Goal: Book appointment/travel/reservation

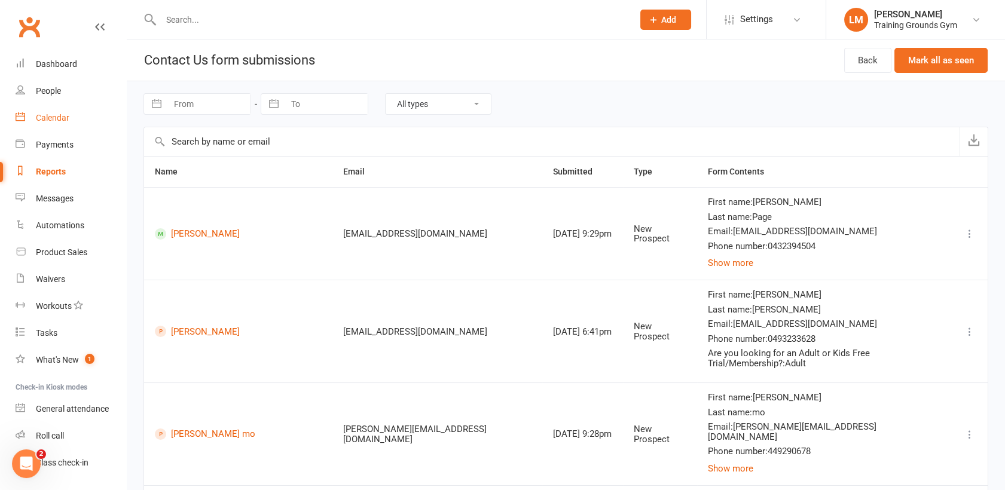
click at [51, 121] on div "Calendar" at bounding box center [52, 118] width 33 height 10
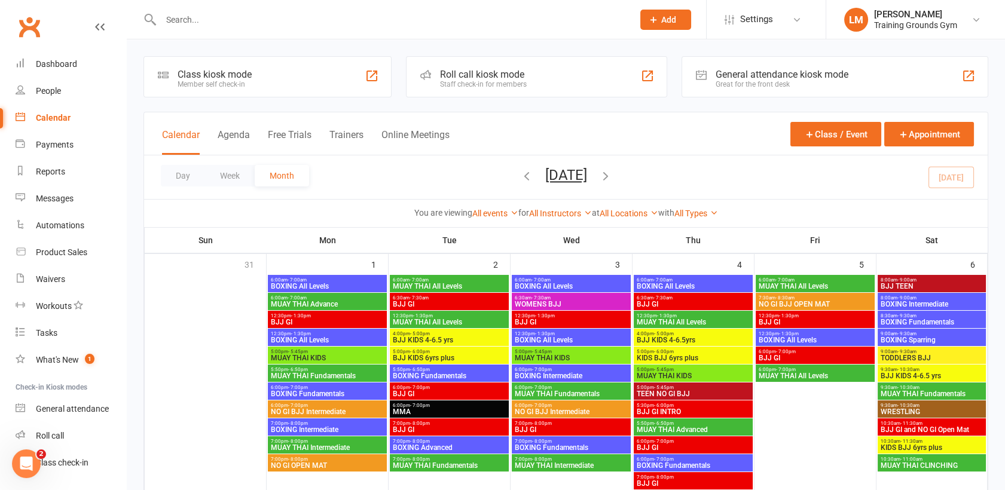
click at [786, 332] on span "- 1:30pm" at bounding box center [789, 333] width 20 height 5
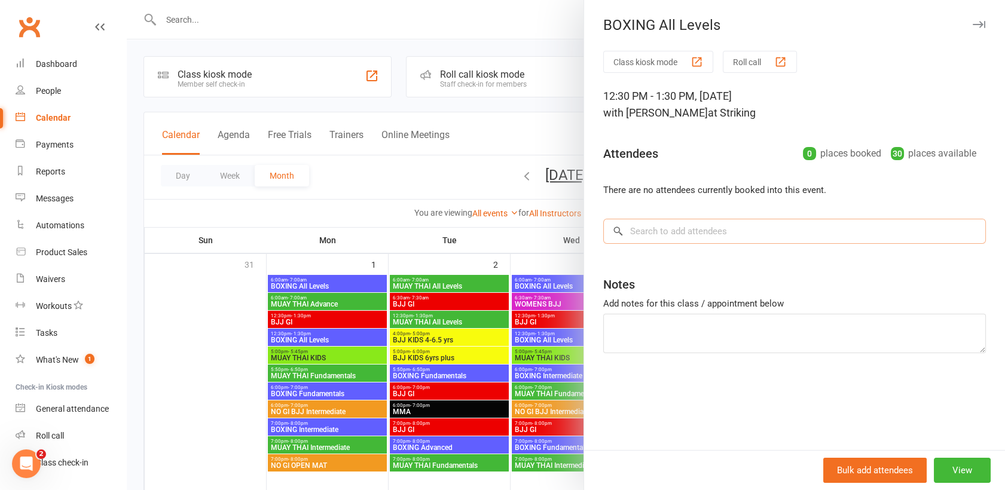
click at [657, 231] on input "search" at bounding box center [794, 231] width 383 height 25
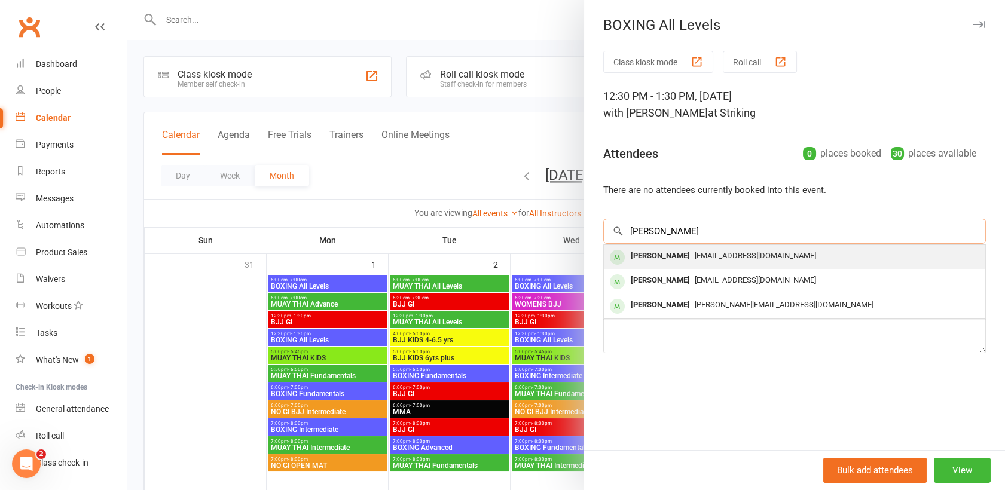
type input "[PERSON_NAME]"
click at [658, 261] on div "[PERSON_NAME]" at bounding box center [660, 256] width 69 height 17
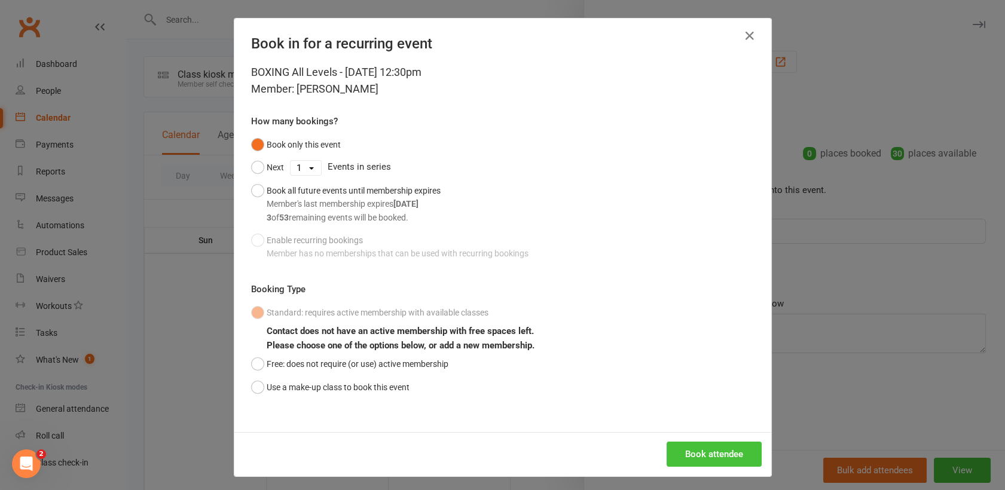
click at [674, 449] on button "Book attendee" at bounding box center [714, 454] width 95 height 25
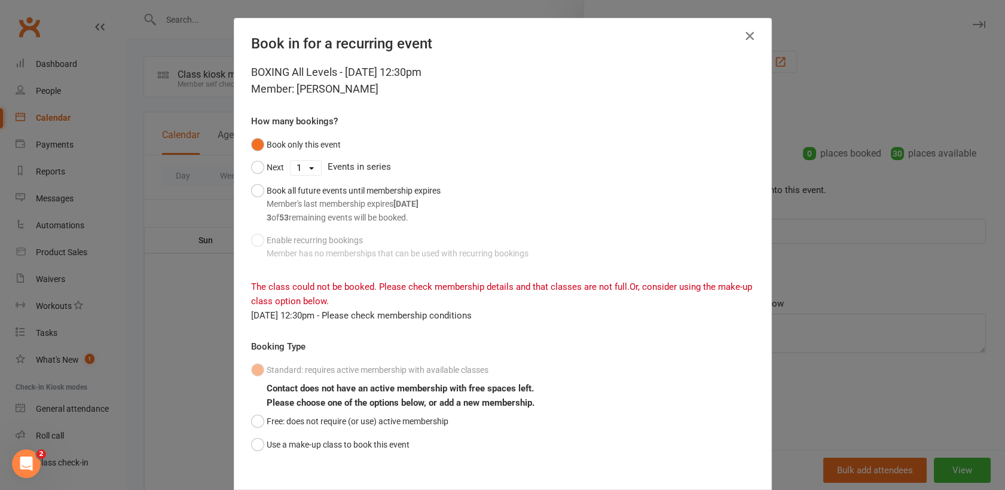
click at [752, 29] on button "button" at bounding box center [749, 35] width 19 height 19
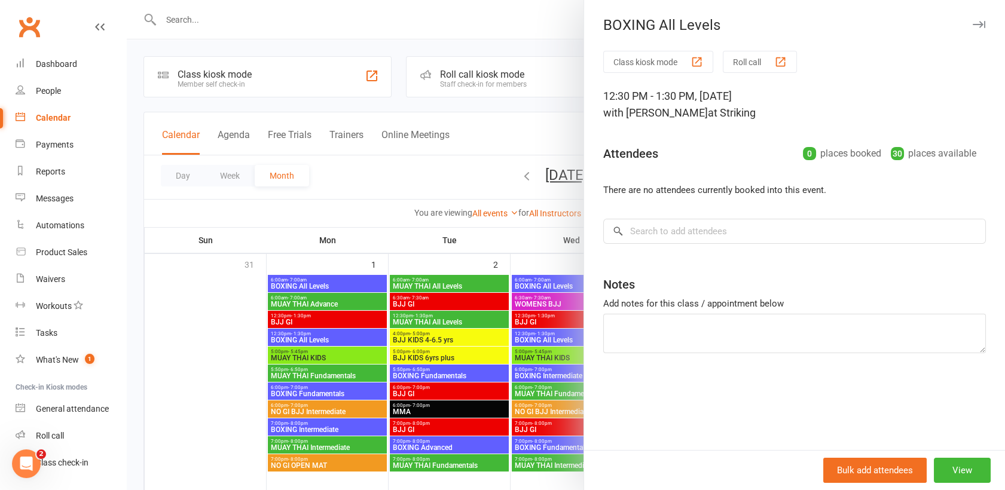
click at [182, 22] on div at bounding box center [566, 245] width 878 height 490
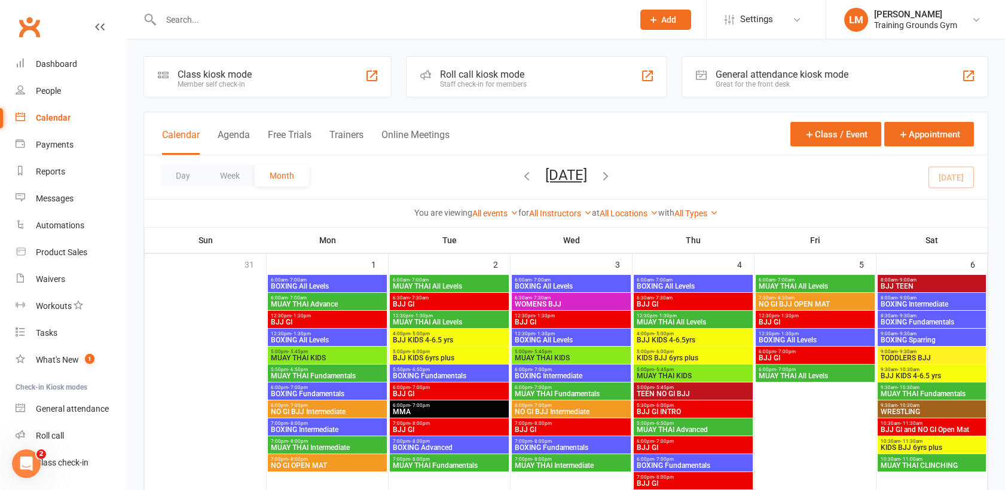
click at [167, 17] on input "text" at bounding box center [391, 19] width 468 height 17
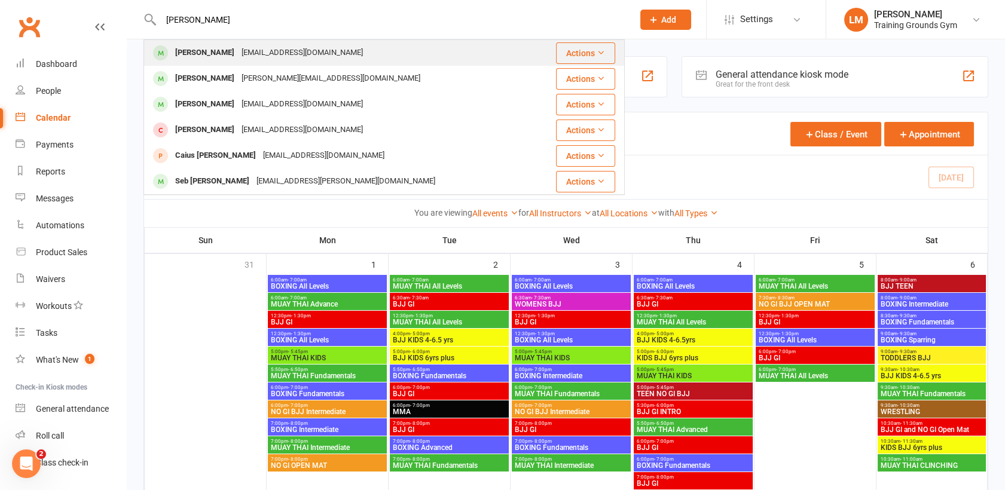
type input "[PERSON_NAME]"
click at [244, 53] on div "[EMAIL_ADDRESS][DOMAIN_NAME]" at bounding box center [302, 52] width 129 height 17
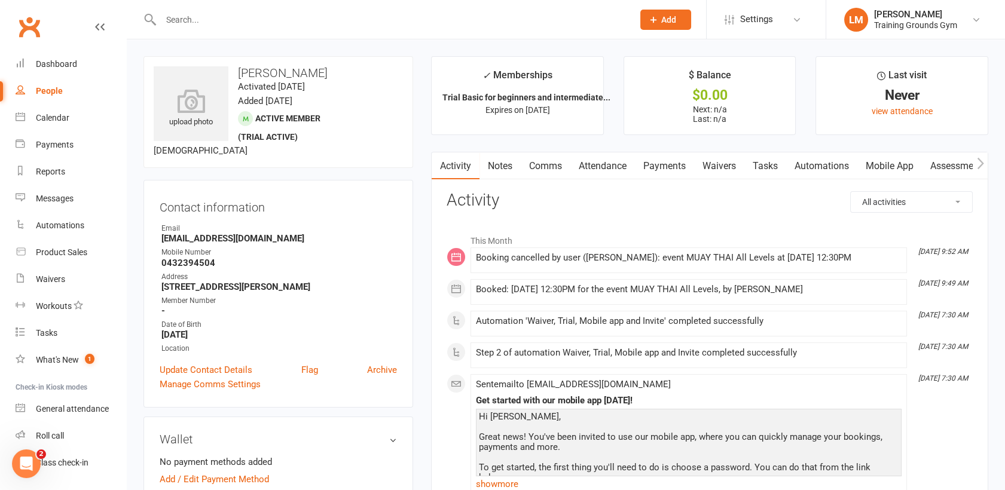
click at [606, 165] on link "Attendance" at bounding box center [602, 166] width 65 height 28
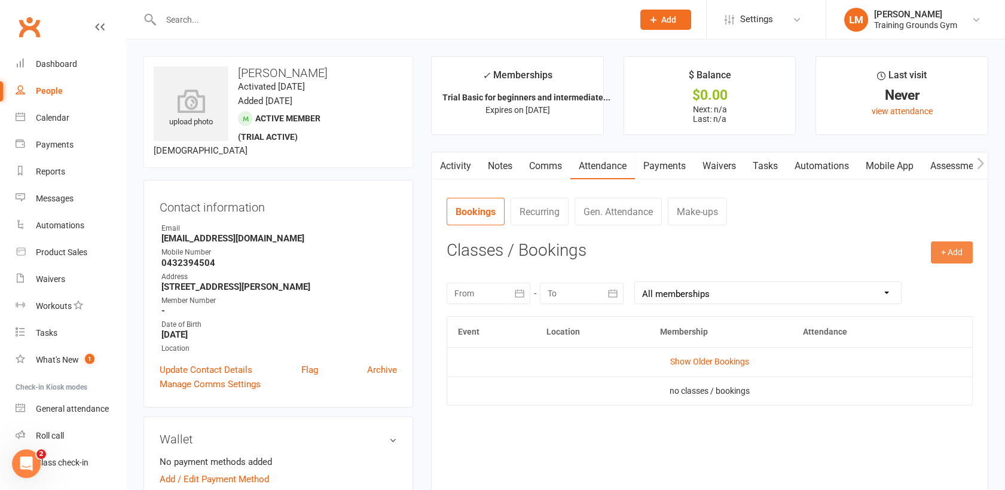
click at [942, 249] on button "+ Add" at bounding box center [952, 253] width 42 height 22
click at [917, 287] on link "Book Event" at bounding box center [913, 280] width 118 height 24
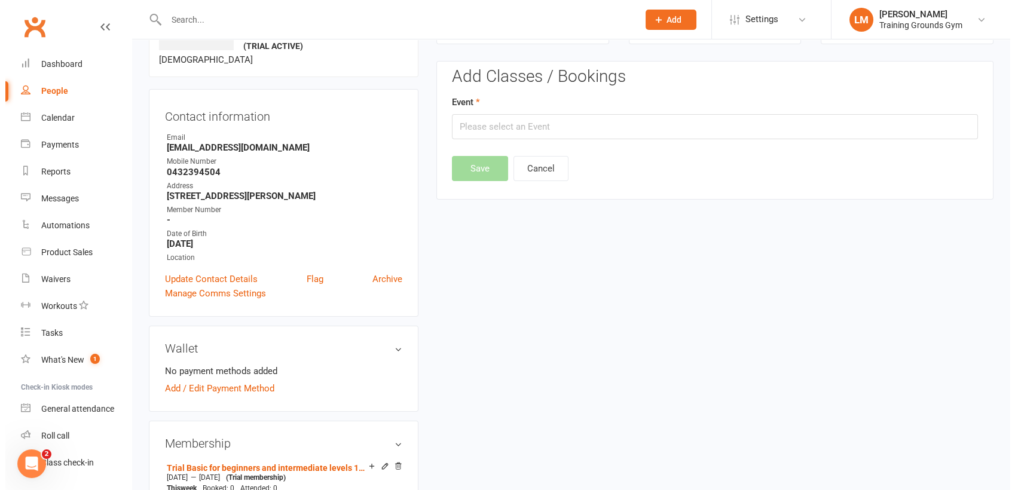
scroll to position [91, 0]
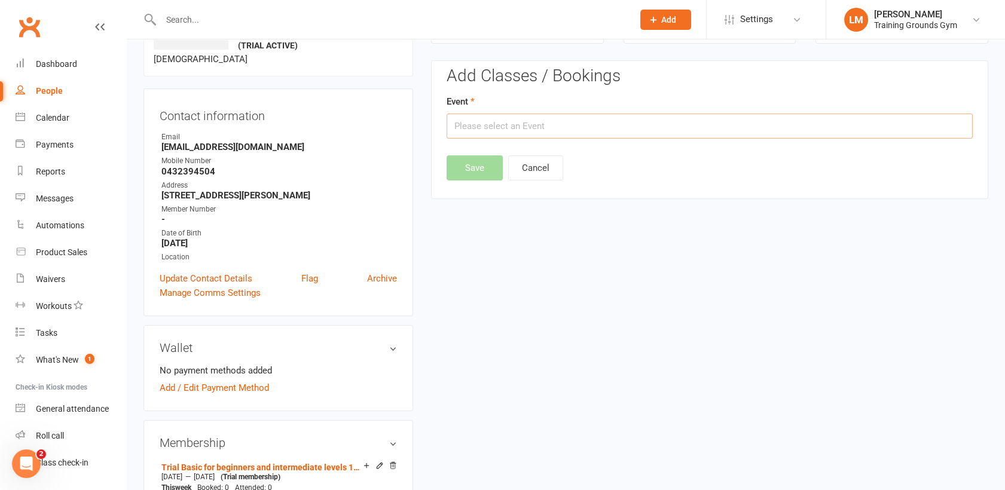
click at [643, 134] on input "text" at bounding box center [710, 126] width 526 height 25
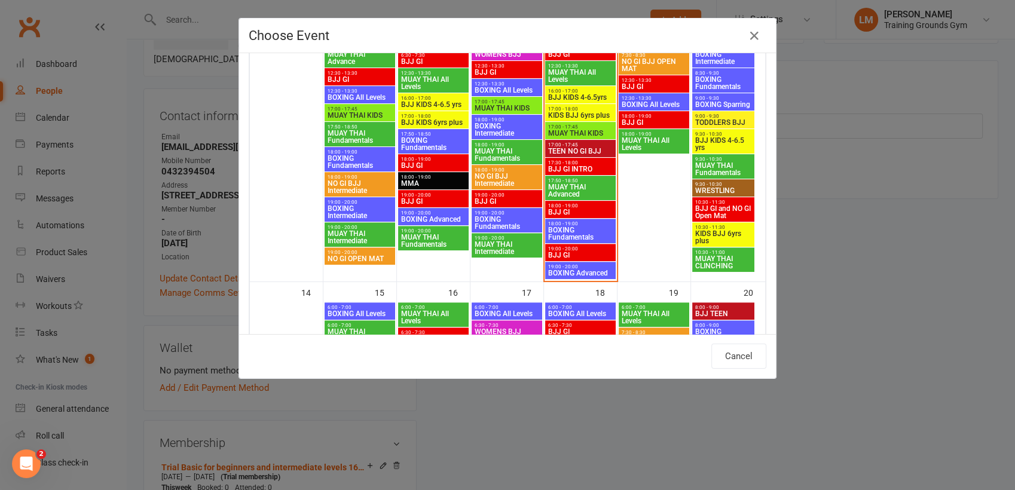
scroll to position [416, 0]
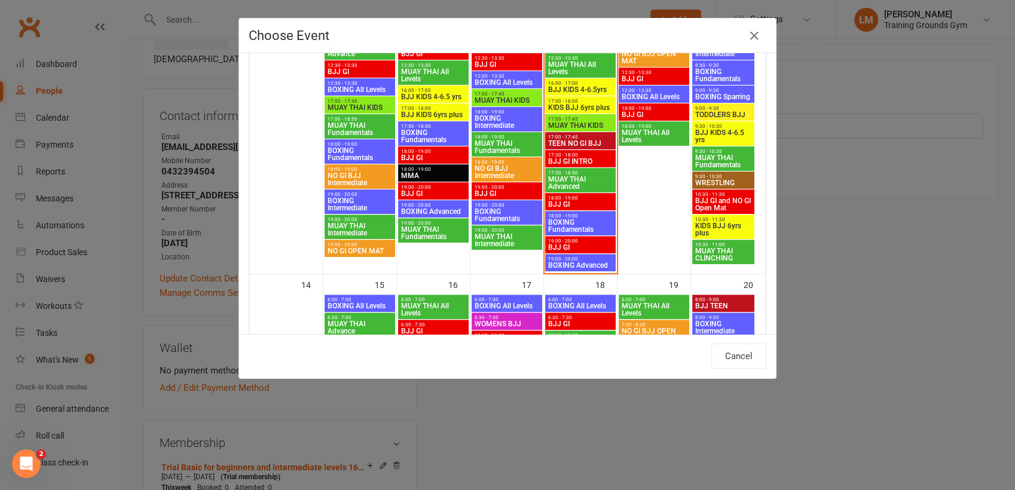
click at [646, 98] on span "BOXING All Levels" at bounding box center [654, 96] width 66 height 7
type input "BOXING All Levels - [DATE] 12:30:00 PM"
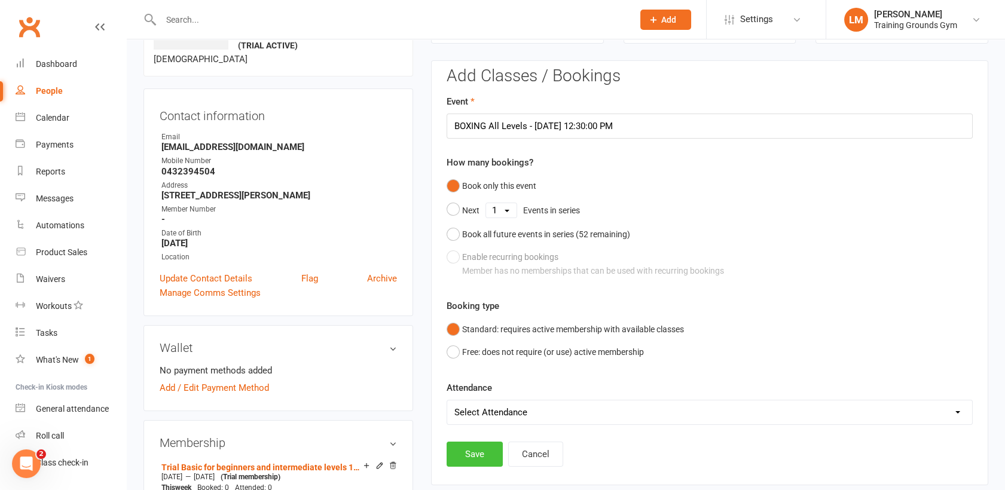
click at [464, 450] on button "Save" at bounding box center [475, 454] width 56 height 25
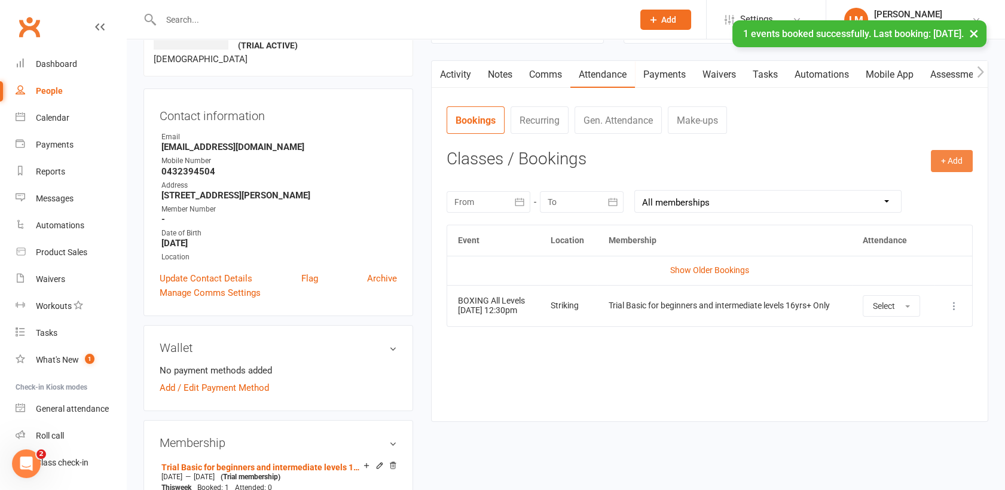
click at [952, 160] on button "+ Add" at bounding box center [952, 161] width 42 height 22
click at [895, 193] on link "Book Event" at bounding box center [913, 188] width 118 height 24
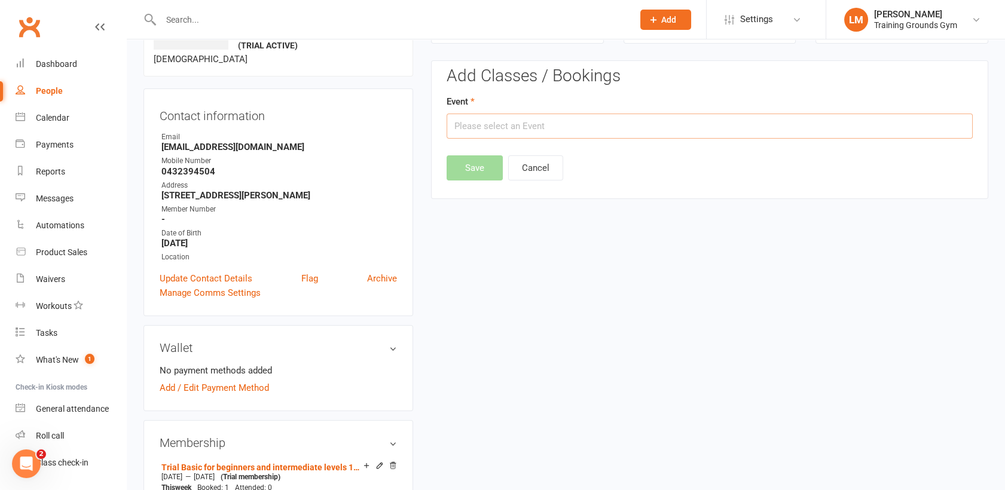
click at [843, 130] on input "text" at bounding box center [710, 126] width 526 height 25
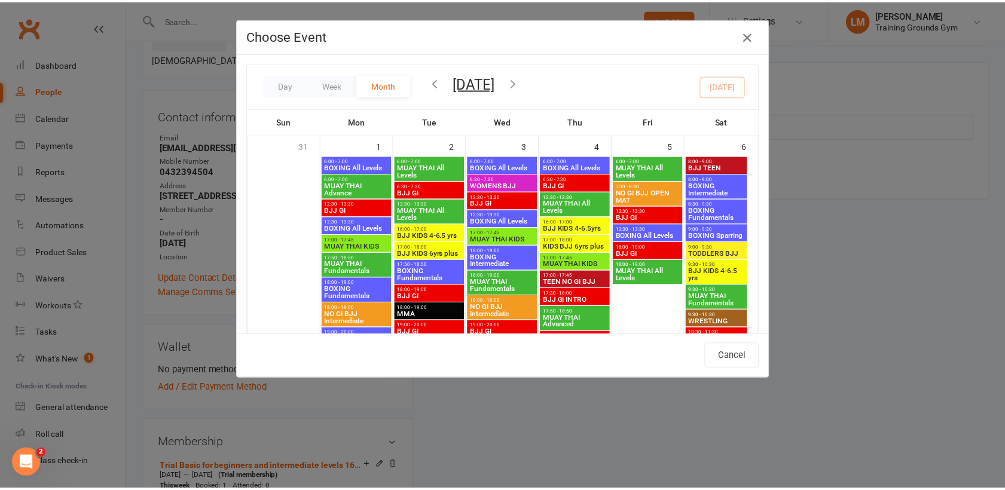
scroll to position [340, 0]
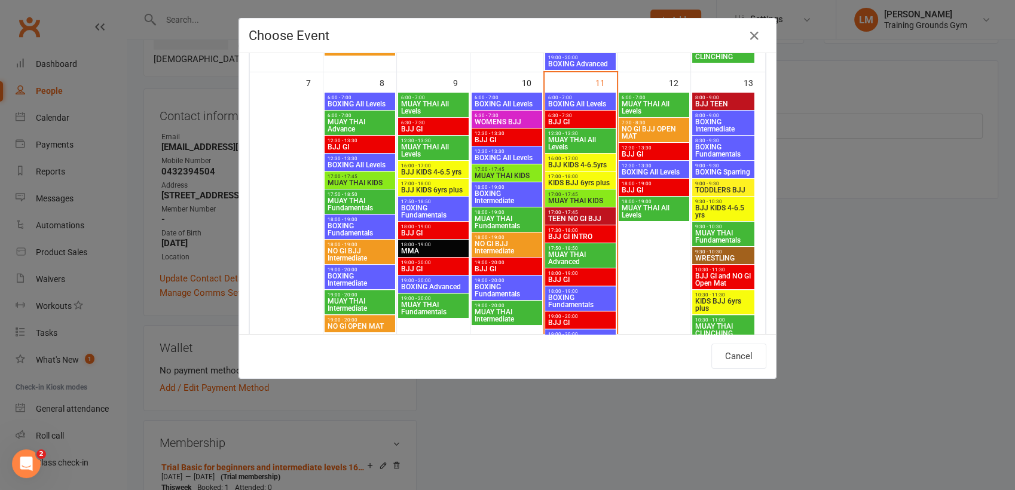
click at [710, 227] on span "9:30 - 10:30" at bounding box center [723, 226] width 57 height 5
type input "MUAY THAI Fundamentals - [DATE] 9:30:00 AM"
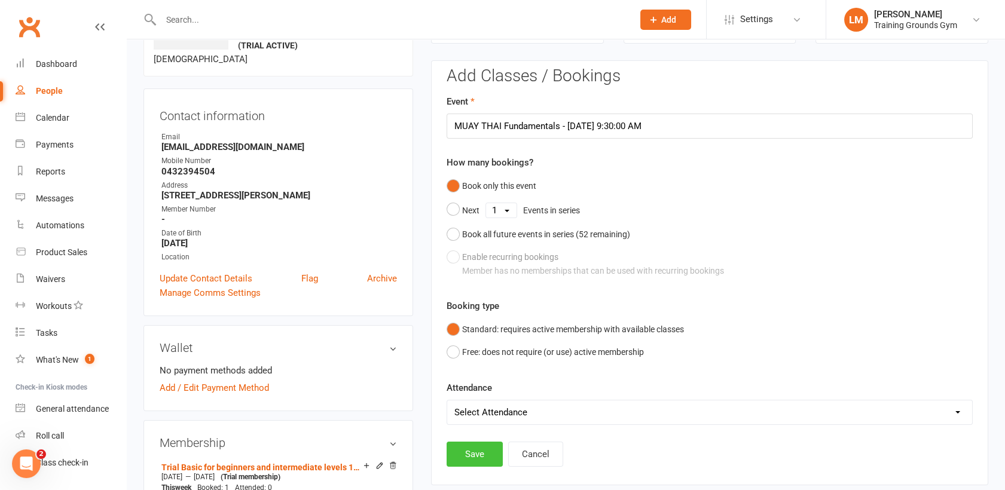
click at [470, 450] on button "Save" at bounding box center [475, 454] width 56 height 25
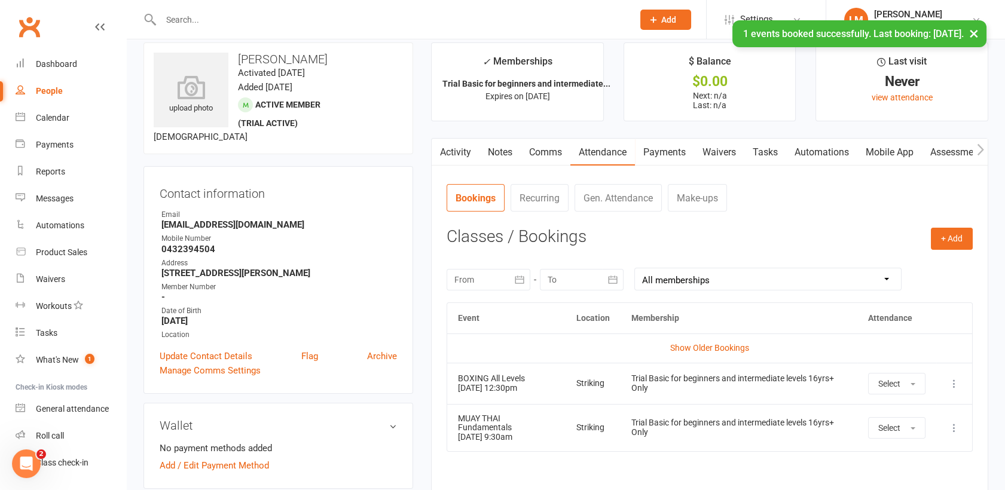
scroll to position [0, 0]
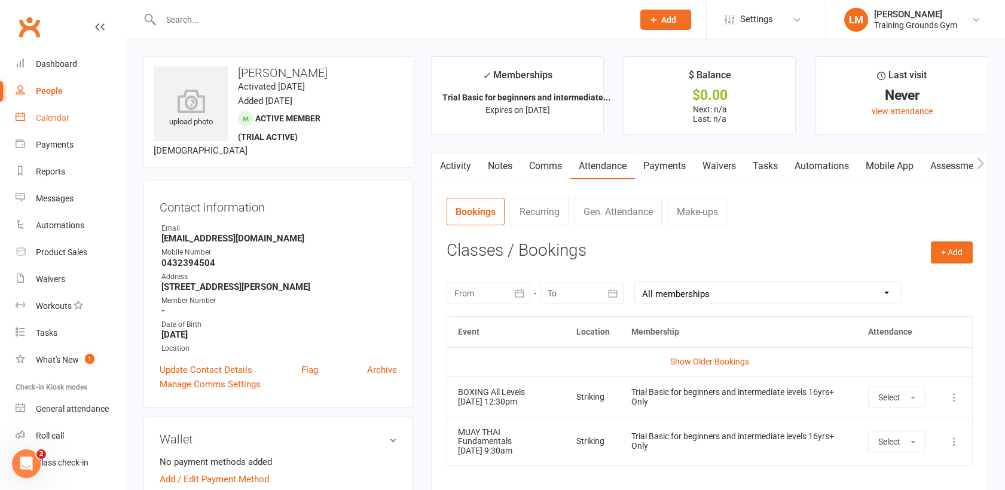
click at [41, 115] on div "Calendar" at bounding box center [52, 118] width 33 height 10
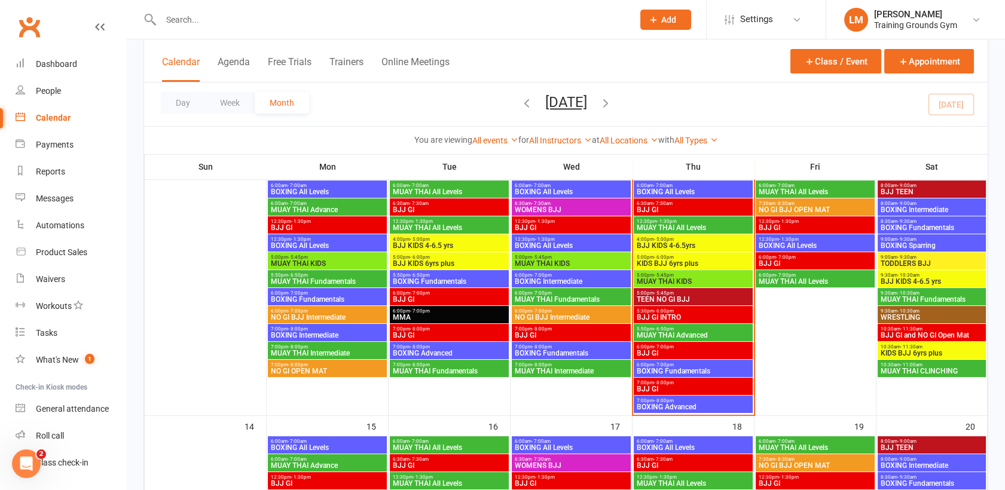
scroll to position [352, 0]
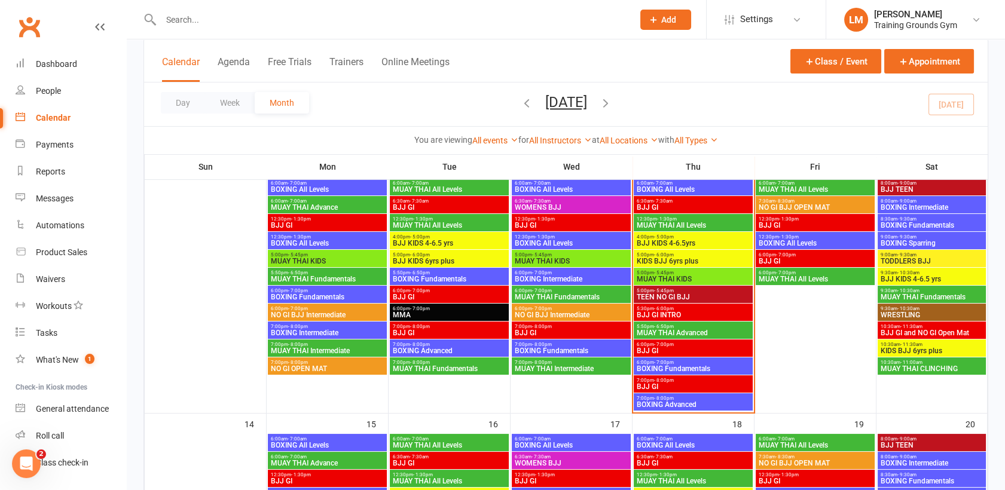
click at [565, 259] on span "MUAY THAI KIDS" at bounding box center [571, 261] width 114 height 7
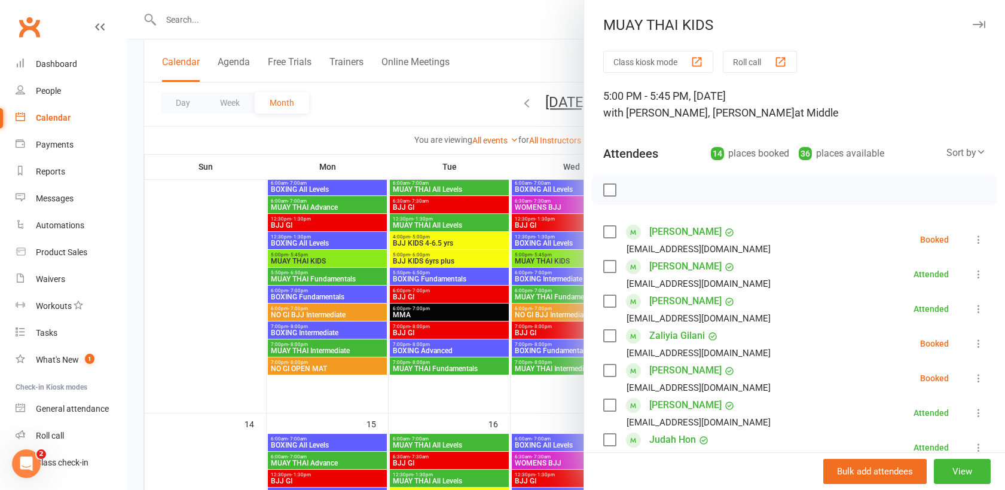
scroll to position [379, 0]
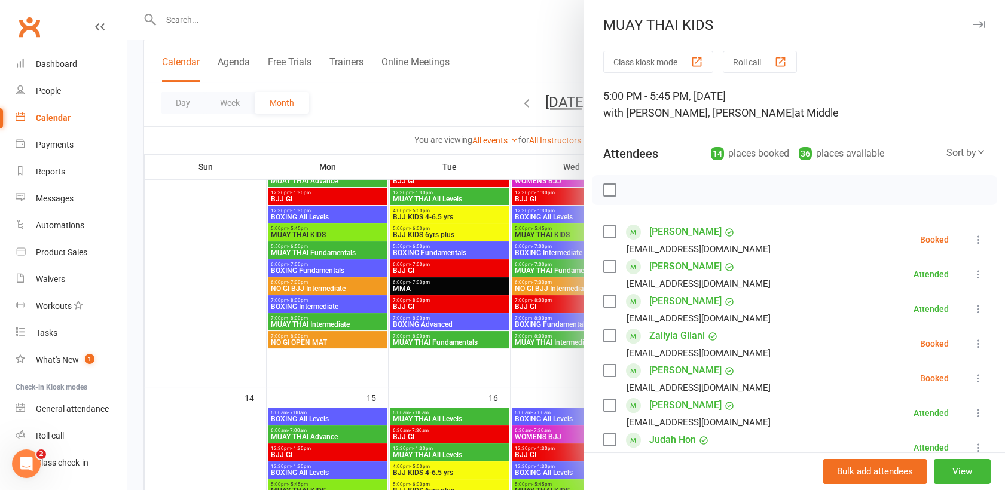
click at [475, 82] on div at bounding box center [566, 245] width 878 height 490
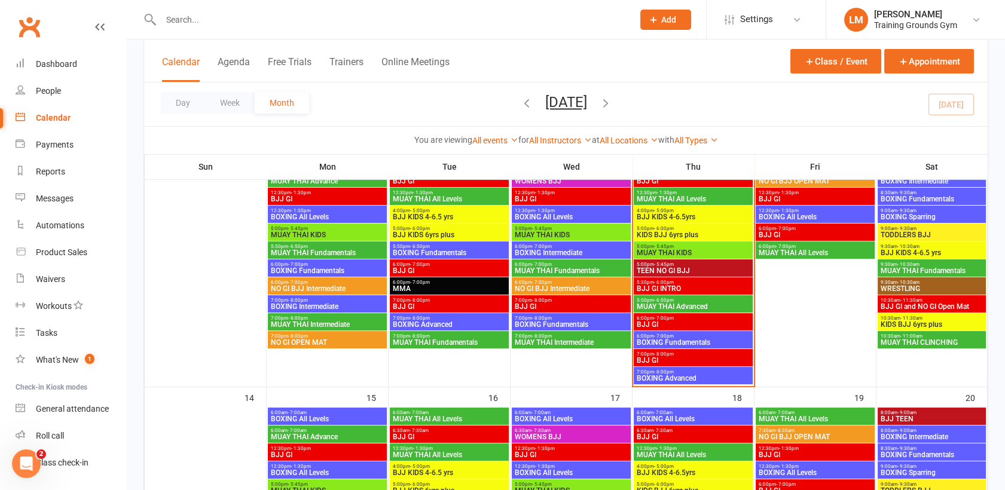
click at [641, 196] on span "MUAY THAI All Levels" at bounding box center [693, 199] width 114 height 7
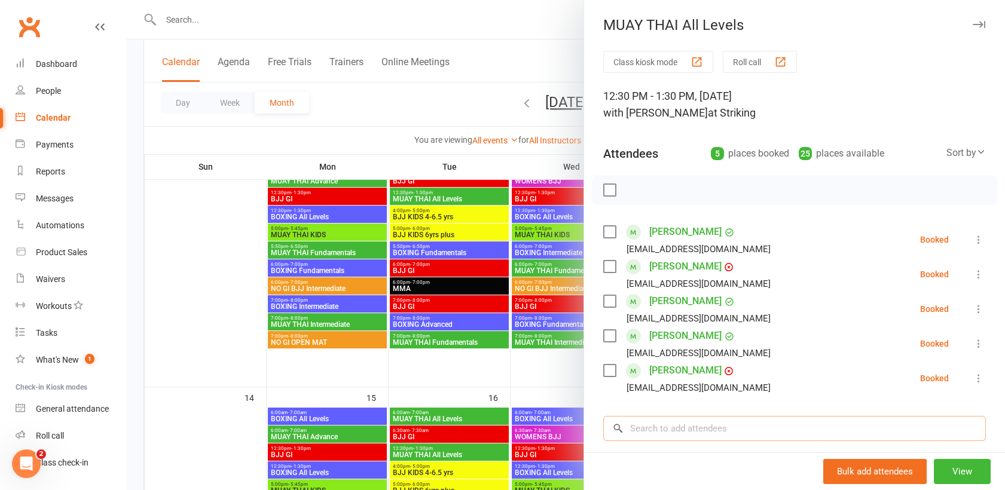
click at [649, 435] on input "search" at bounding box center [794, 428] width 383 height 25
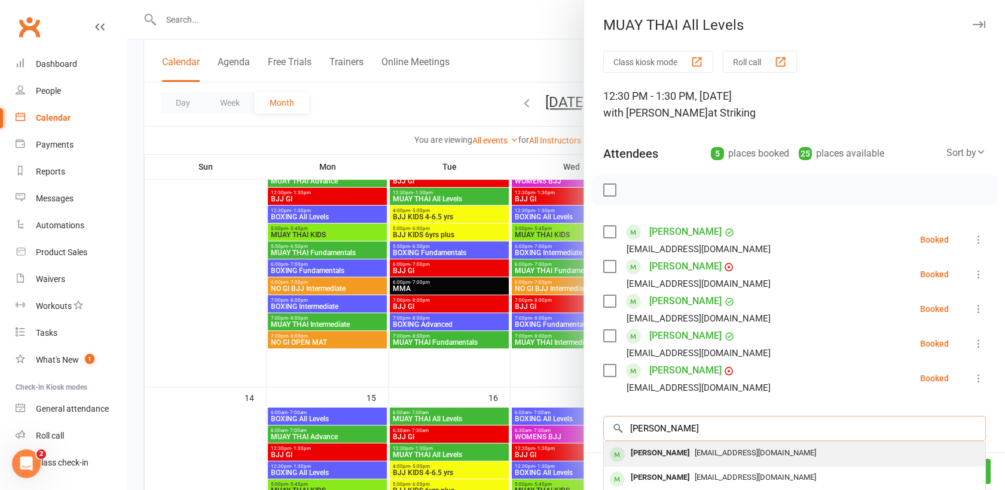
type input "[PERSON_NAME]"
click at [652, 447] on div "[PERSON_NAME]" at bounding box center [660, 453] width 69 height 17
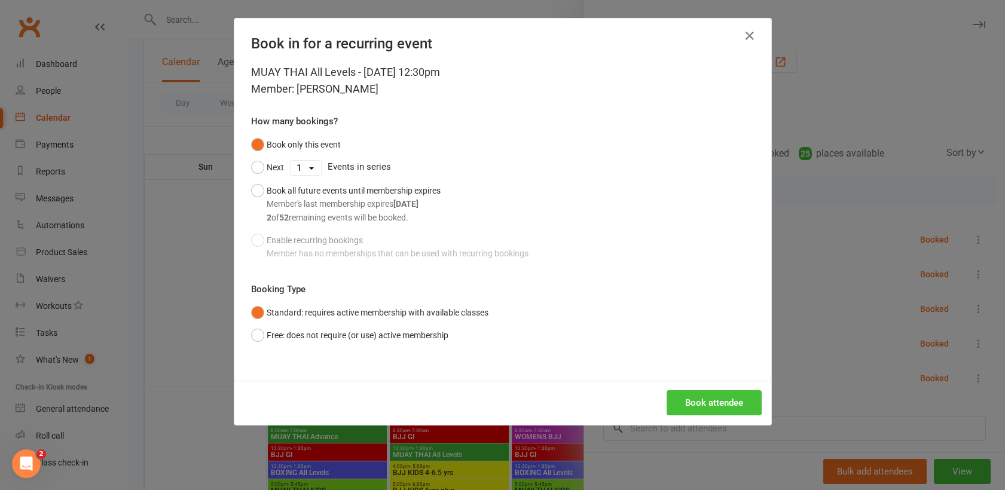
click at [695, 399] on button "Book attendee" at bounding box center [714, 402] width 95 height 25
